Goal: Information Seeking & Learning: Learn about a topic

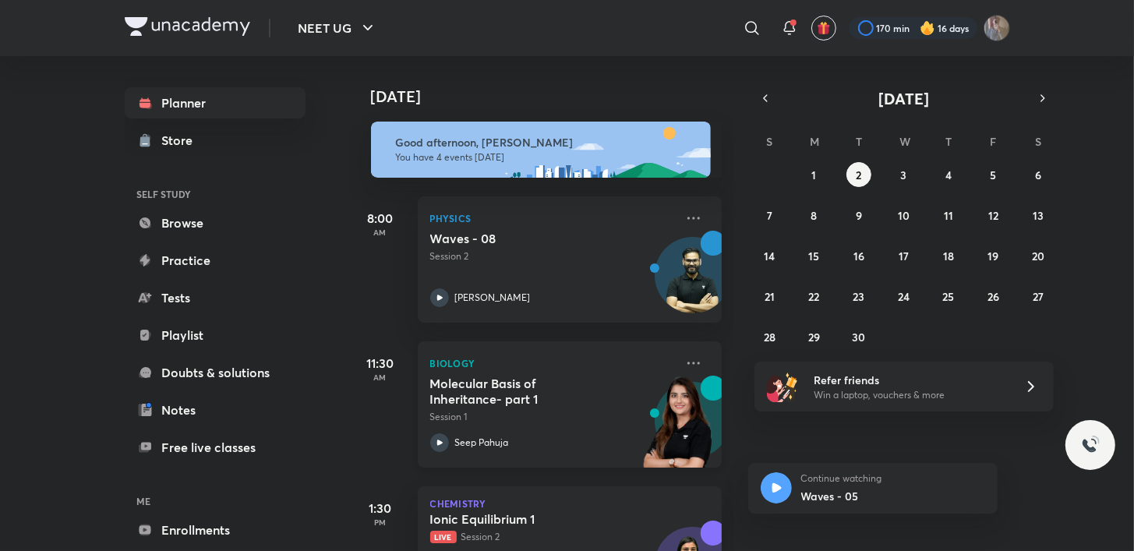
scroll to position [230, 0]
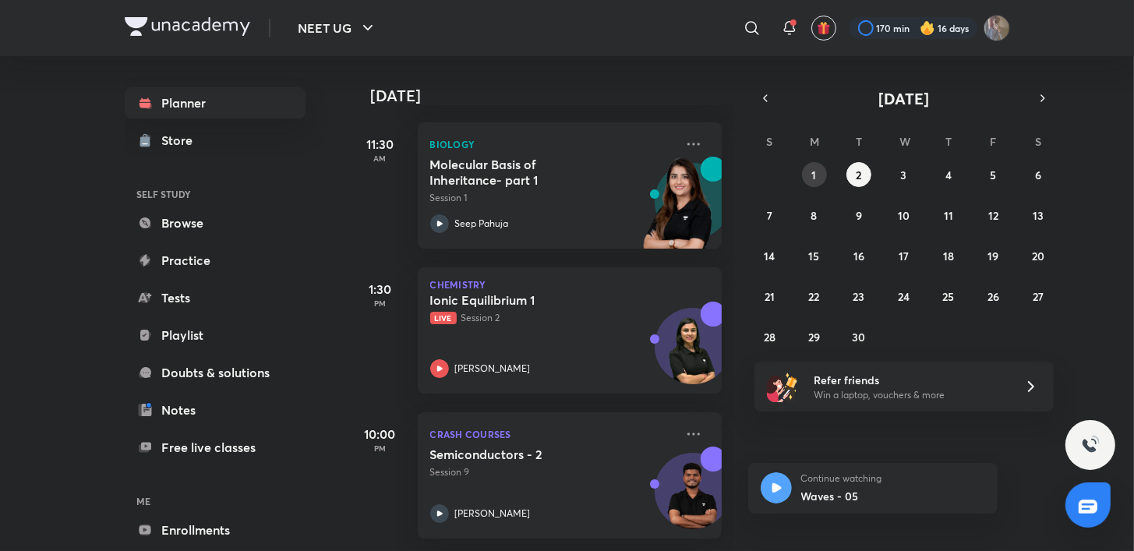
click at [815, 182] on button "1" at bounding box center [814, 174] width 25 height 25
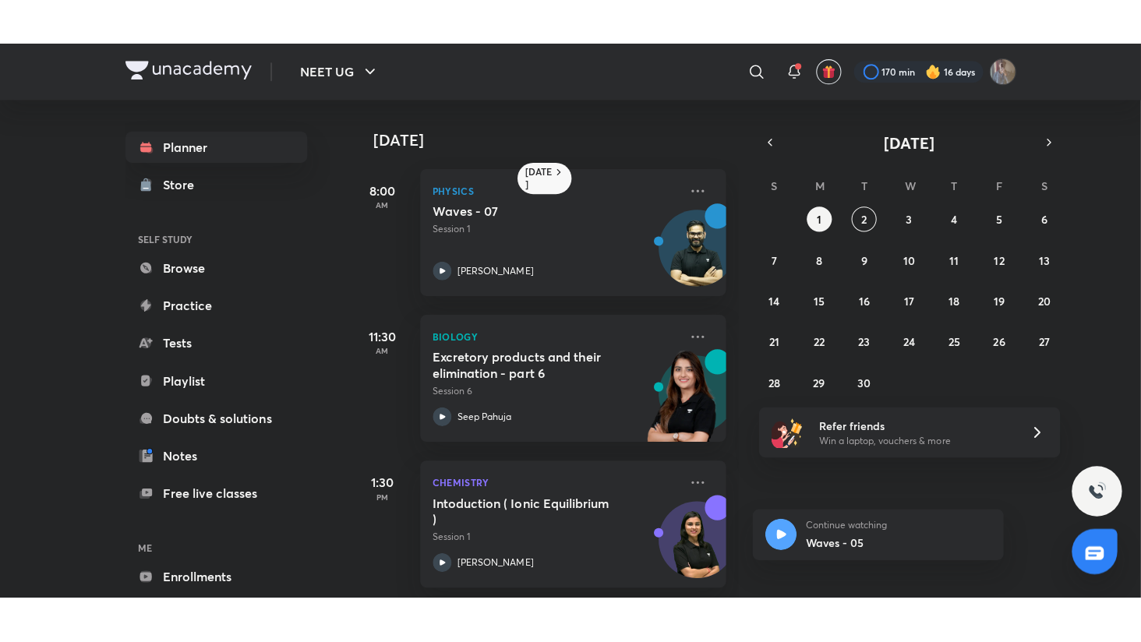
scroll to position [159, 0]
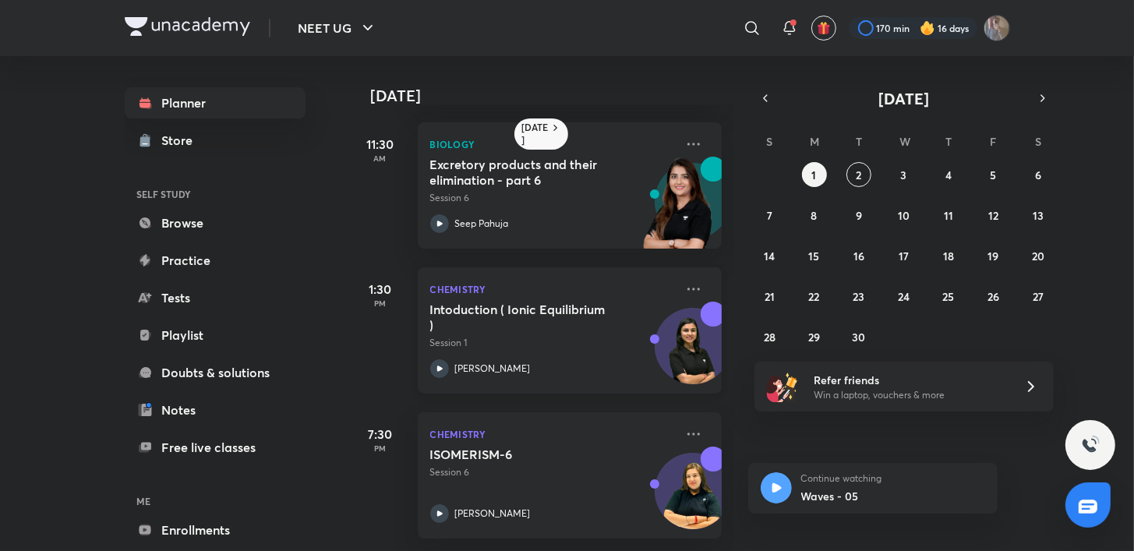
click at [442, 359] on icon at bounding box center [439, 368] width 19 height 19
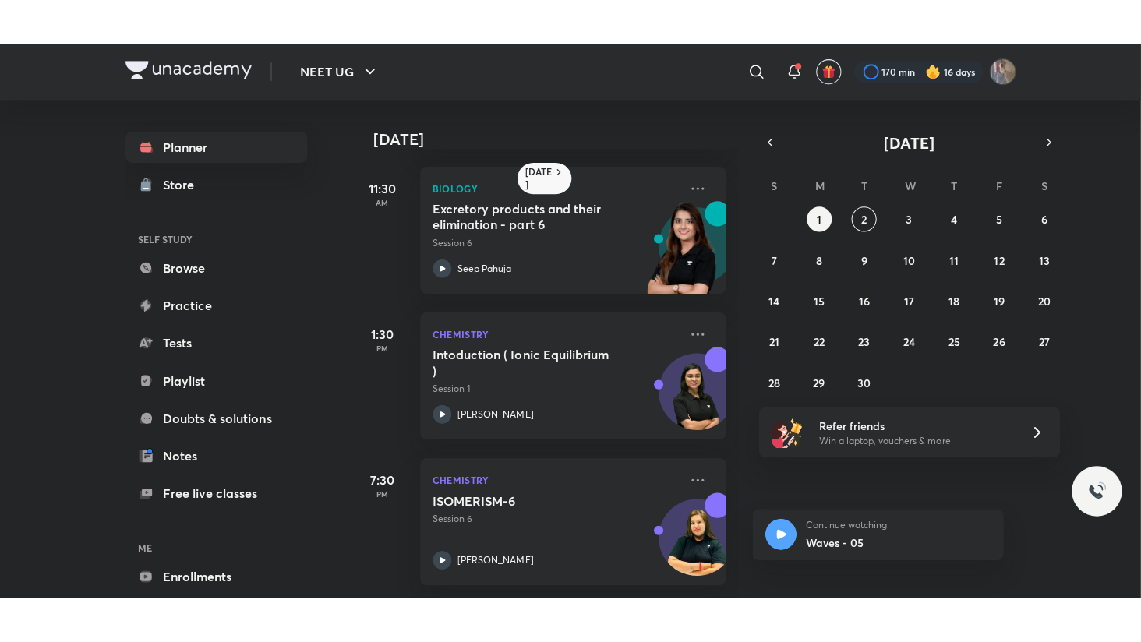
scroll to position [69, 0]
